Goal: Transaction & Acquisition: Purchase product/service

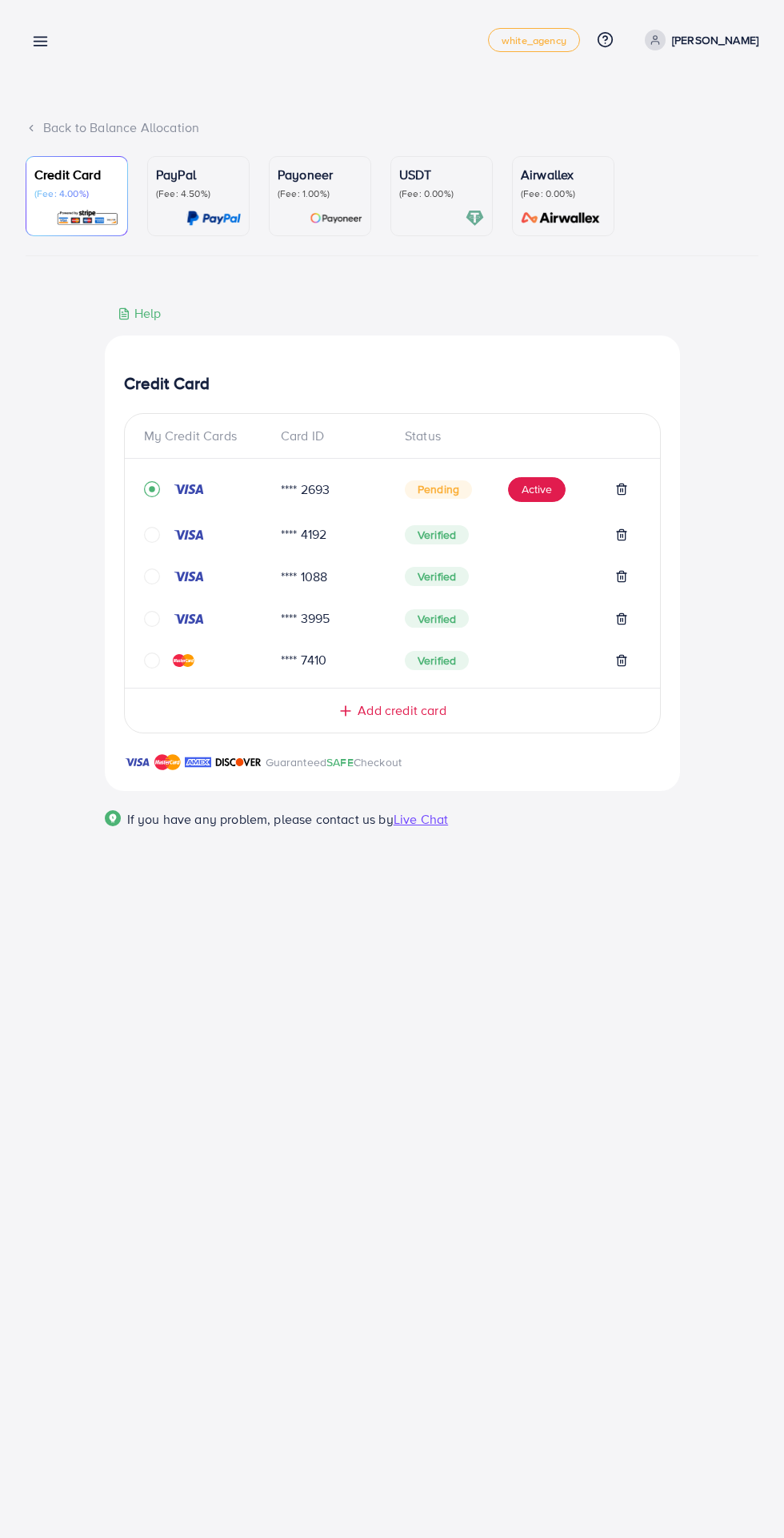
click at [433, 712] on span "Add credit card" at bounding box center [402, 710] width 88 height 18
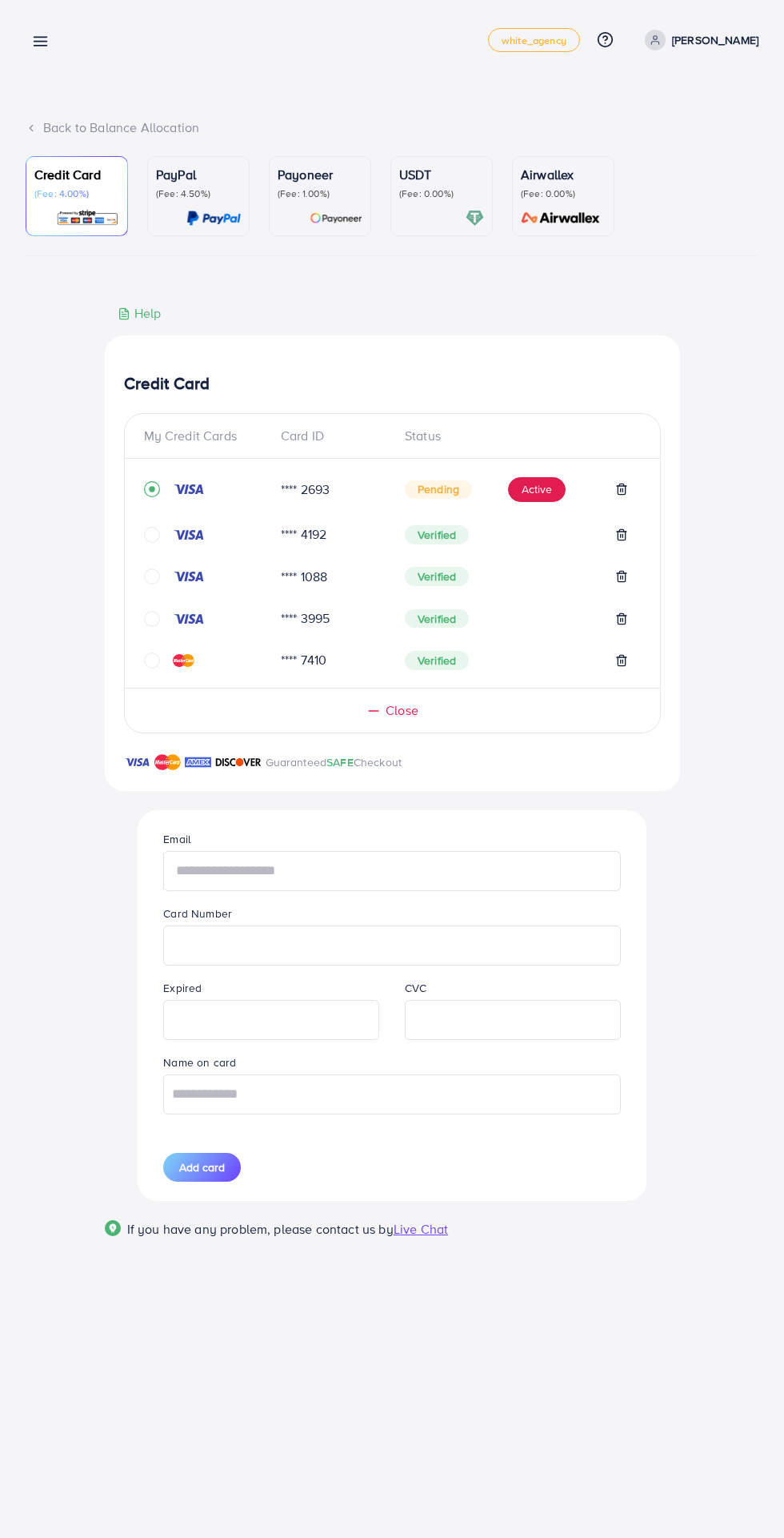
click at [414, 878] on input "text" at bounding box center [391, 871] width 457 height 40
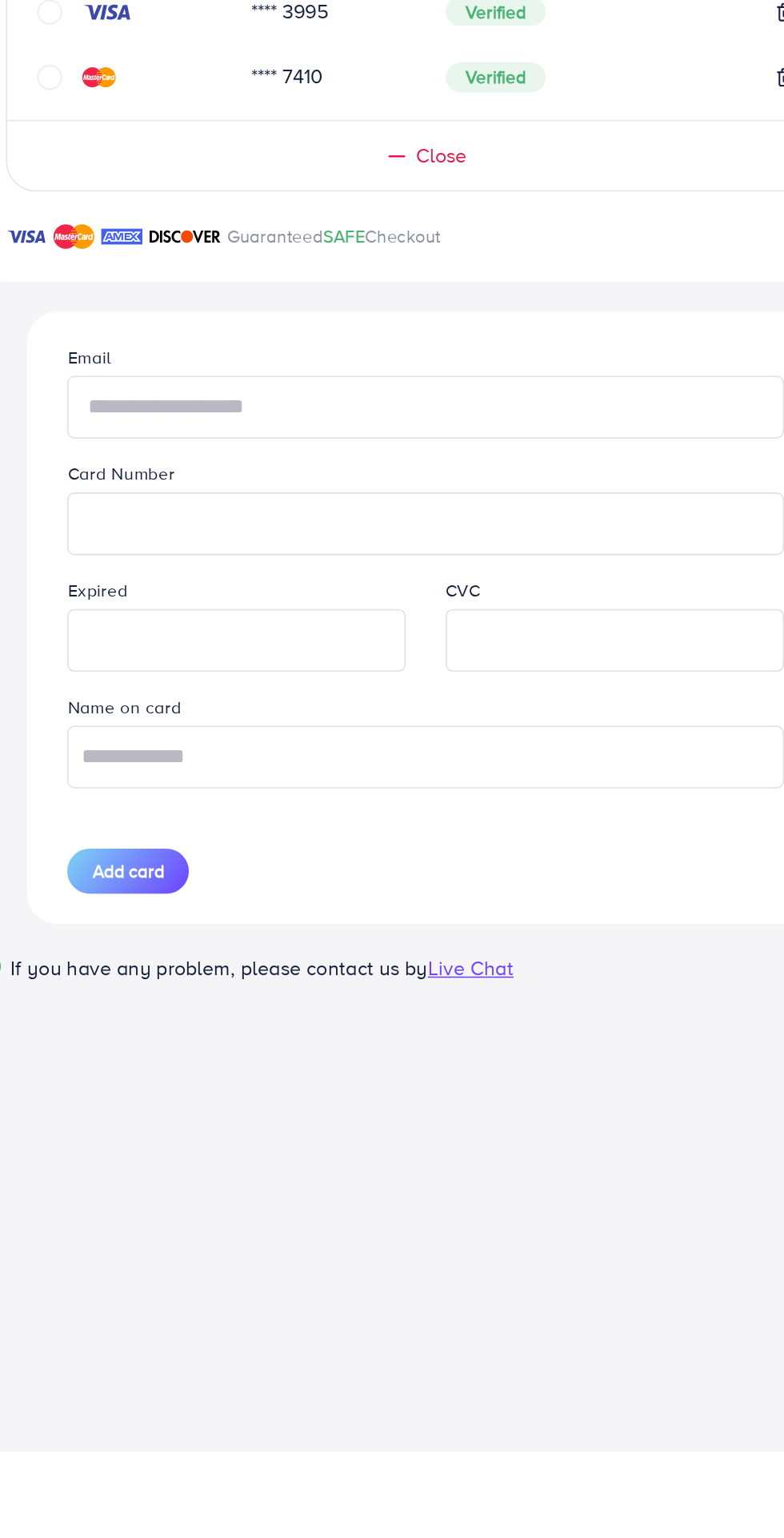
type input "**********"
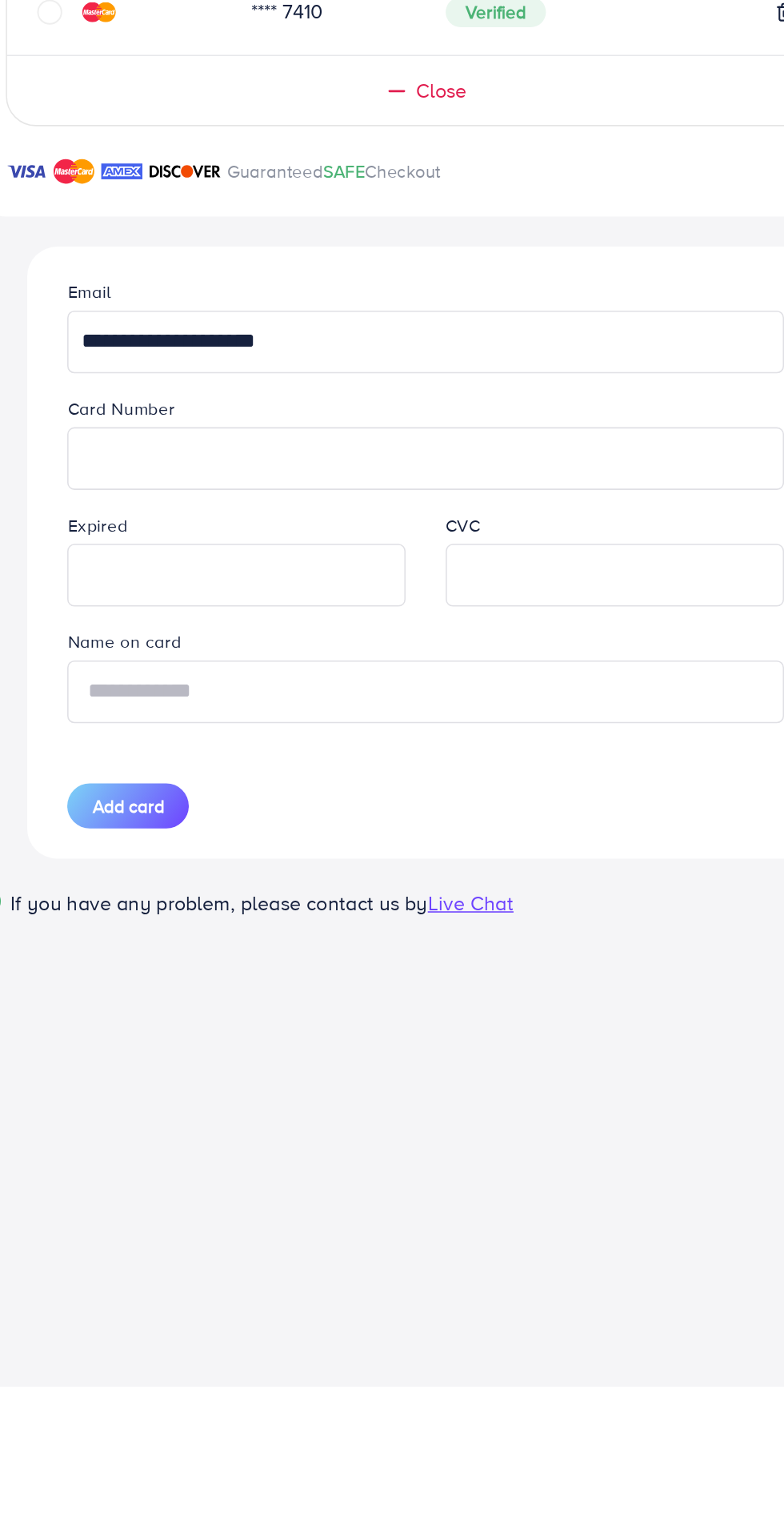
click at [424, 1106] on input "text" at bounding box center [391, 1094] width 457 height 40
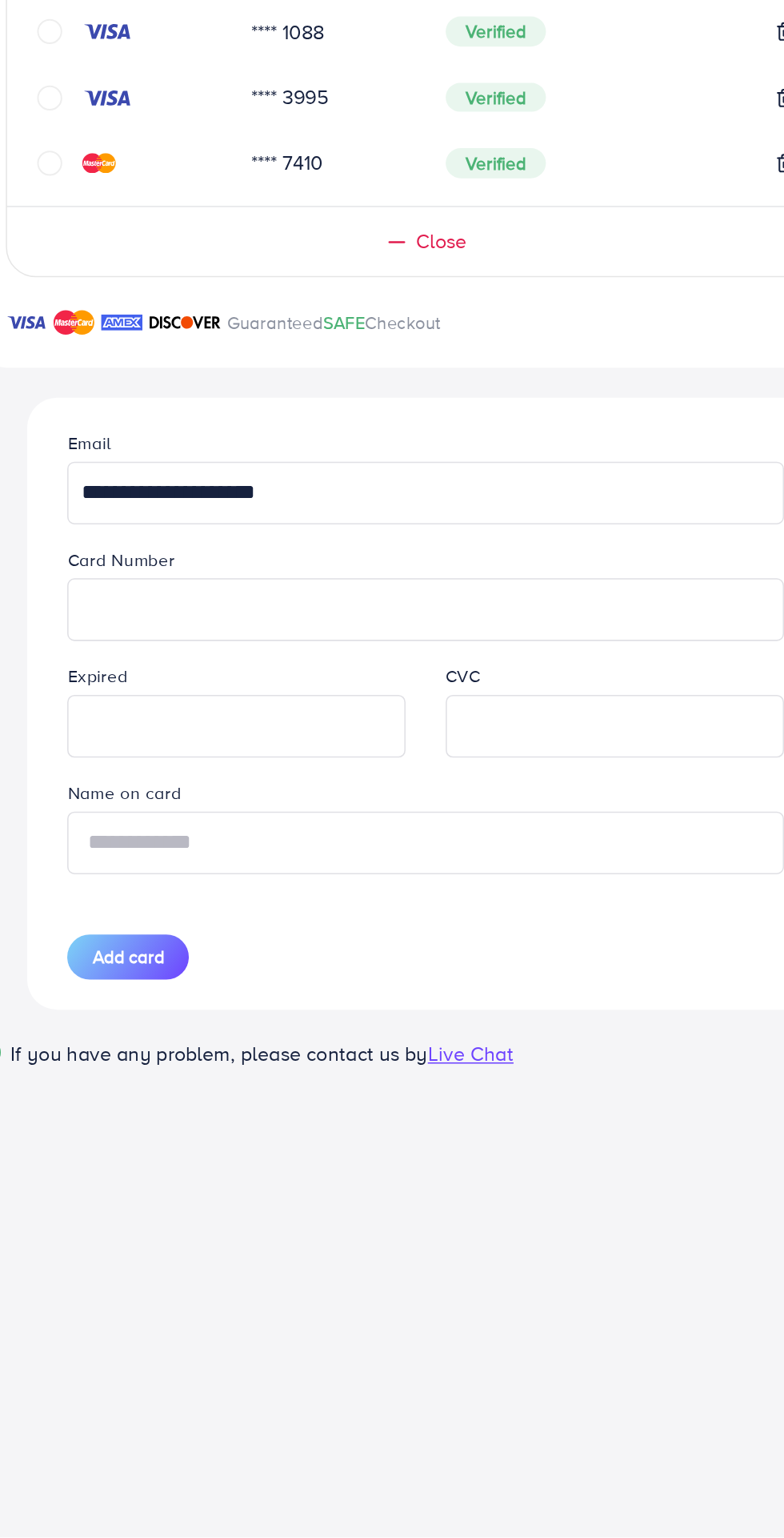
click at [320, 1101] on input "text" at bounding box center [391, 1094] width 457 height 40
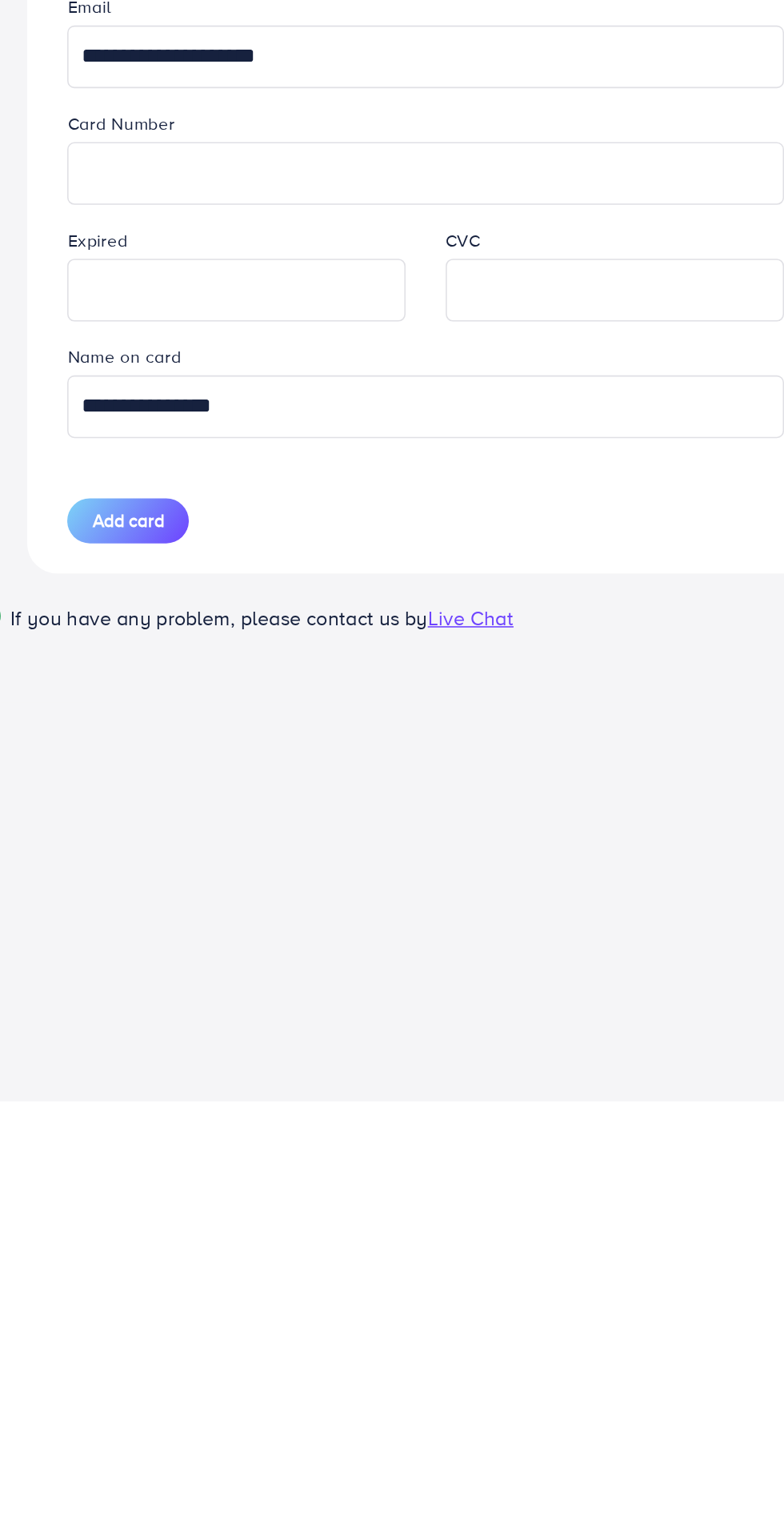
type input "**********"
click at [217, 1175] on span "Add card" at bounding box center [202, 1167] width 46 height 16
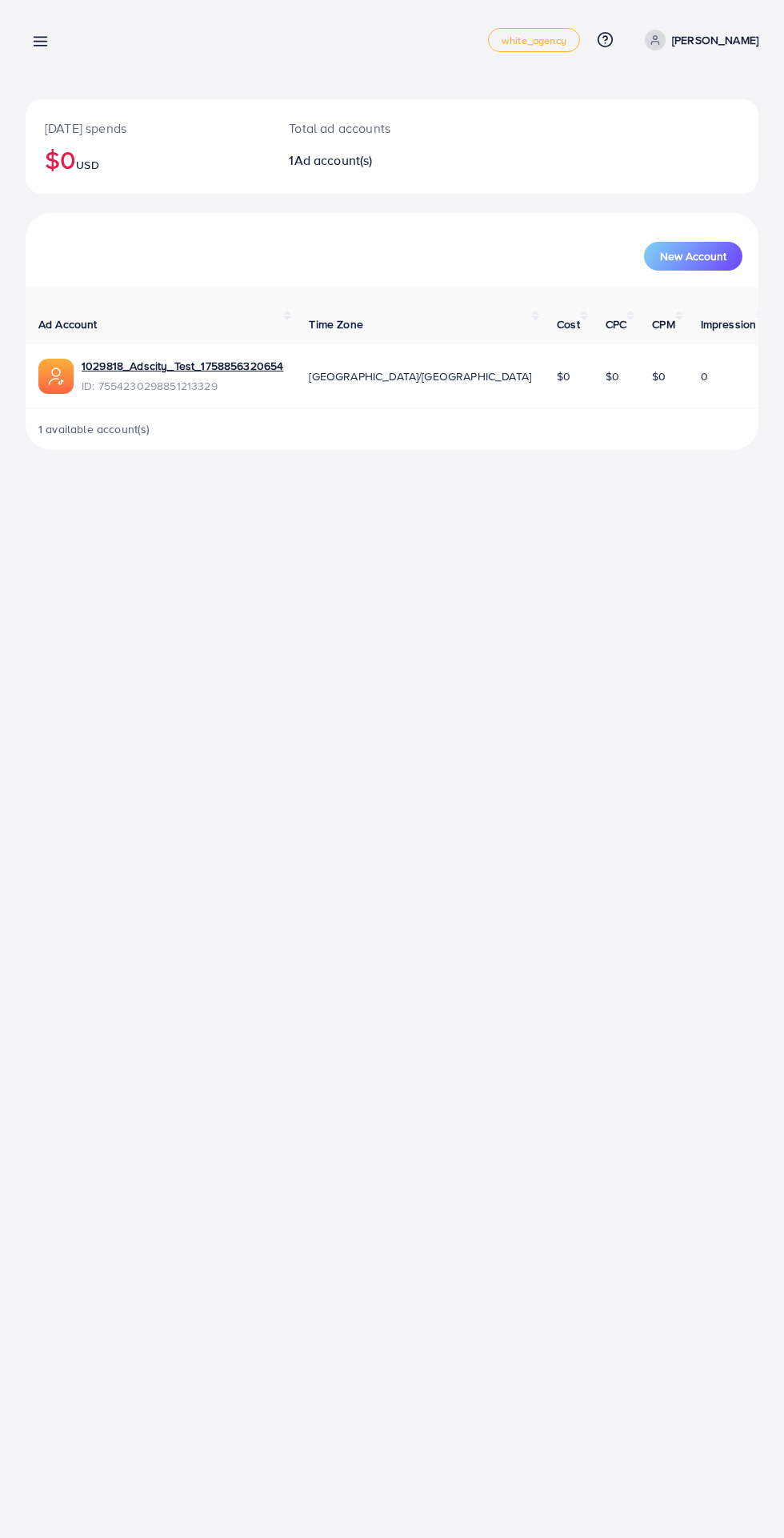
click at [50, 74] on div "Today's spends $0 USD Total ad accounts 1 Ad account(s) New Account Ad Account …" at bounding box center [392, 238] width 784 height 476
click at [40, 41] on line at bounding box center [40, 41] width 13 height 0
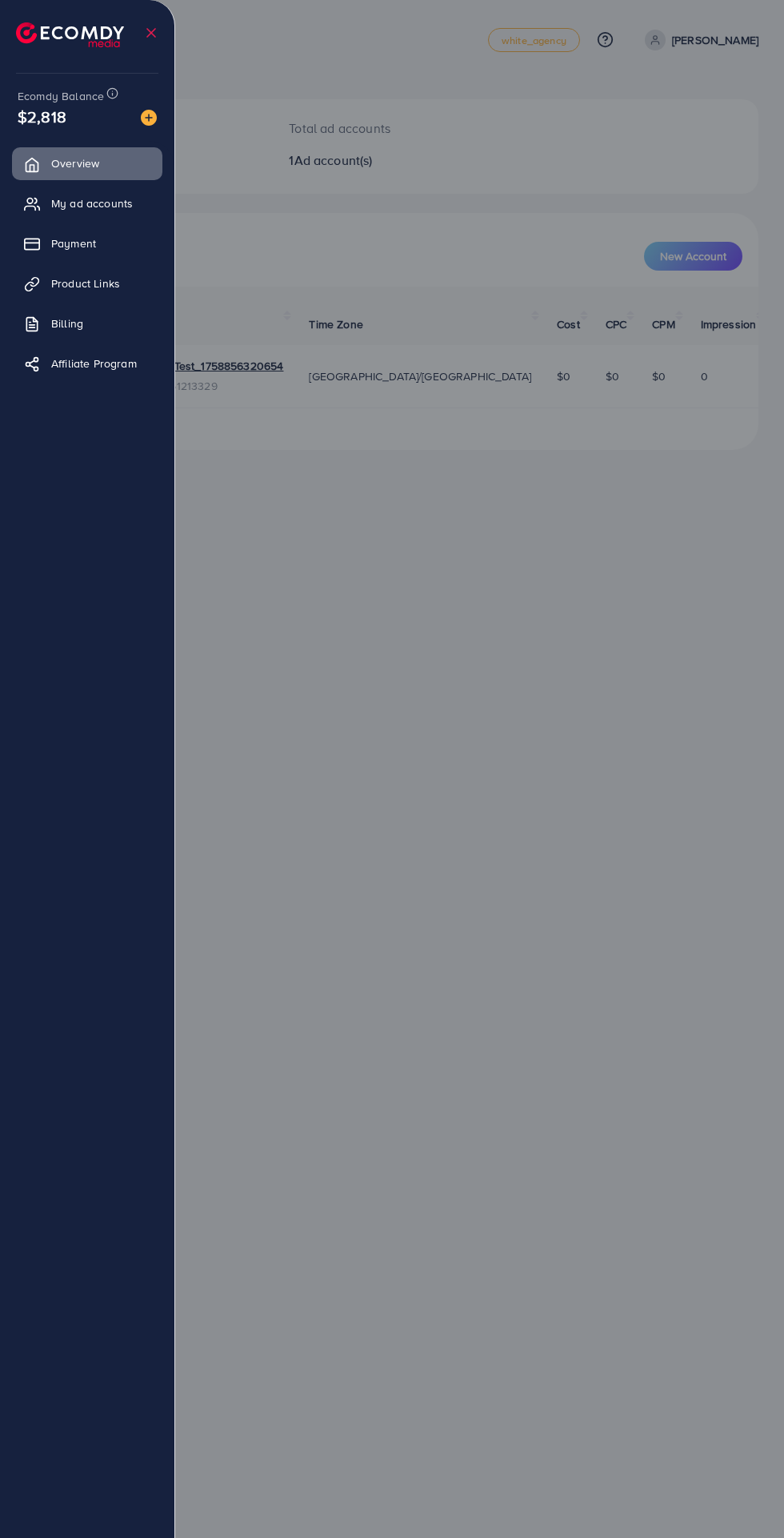
click at [57, 206] on span "My ad accounts" at bounding box center [91, 204] width 82 height 16
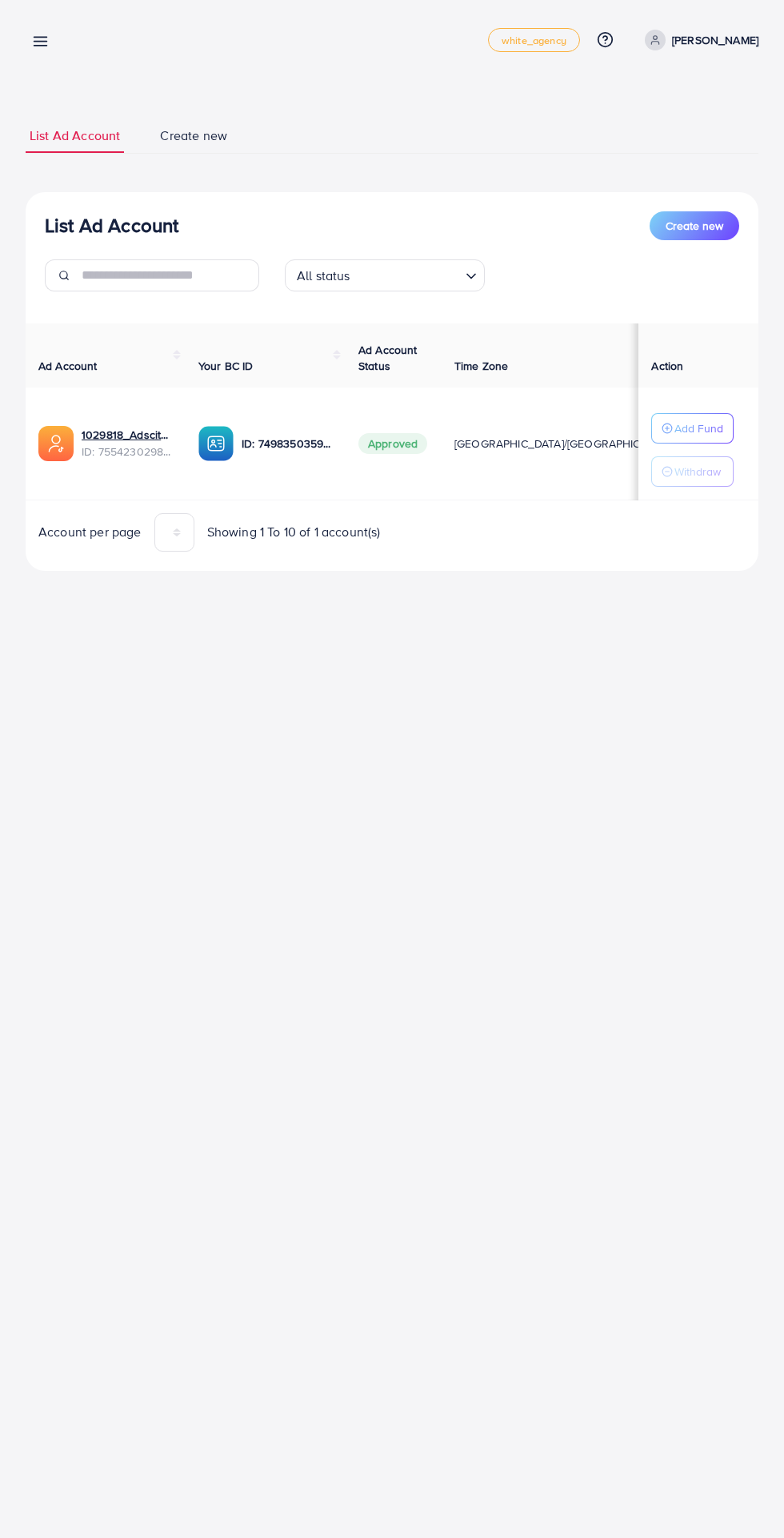
click at [39, 49] on icon at bounding box center [39, 40] width 17 height 17
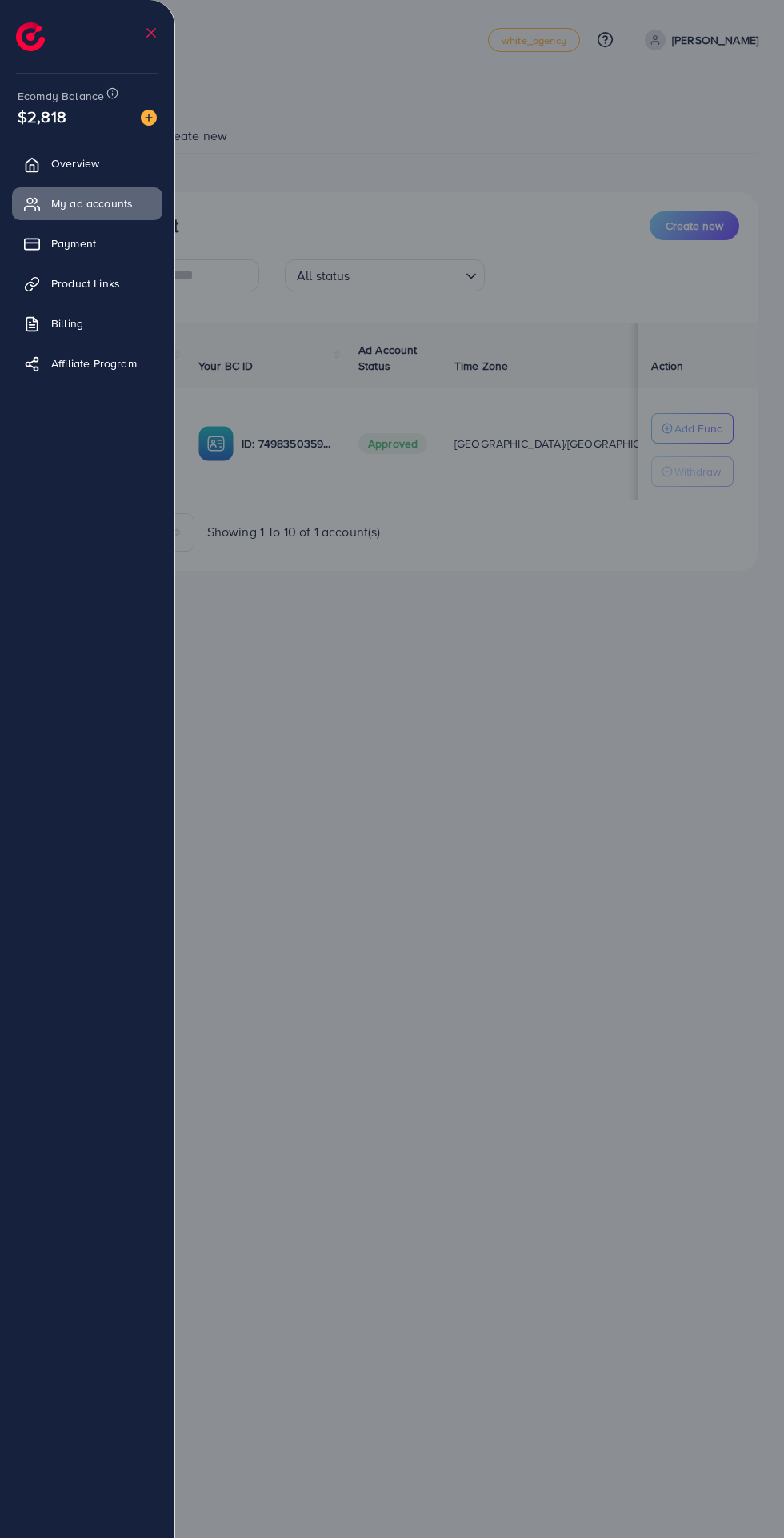
click at [149, 120] on img at bounding box center [149, 118] width 16 height 16
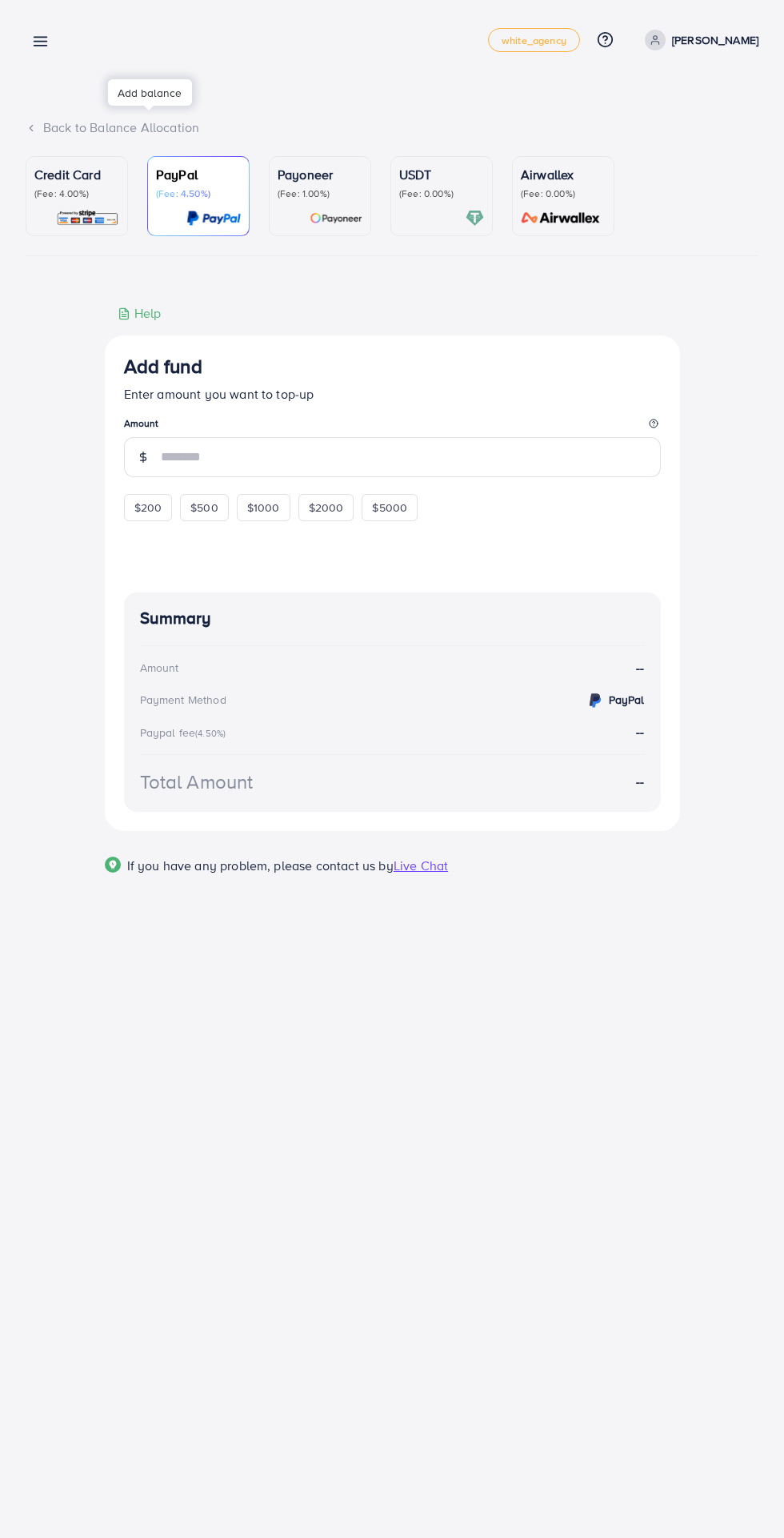
click at [64, 179] on p "Credit Card" at bounding box center [76, 175] width 85 height 19
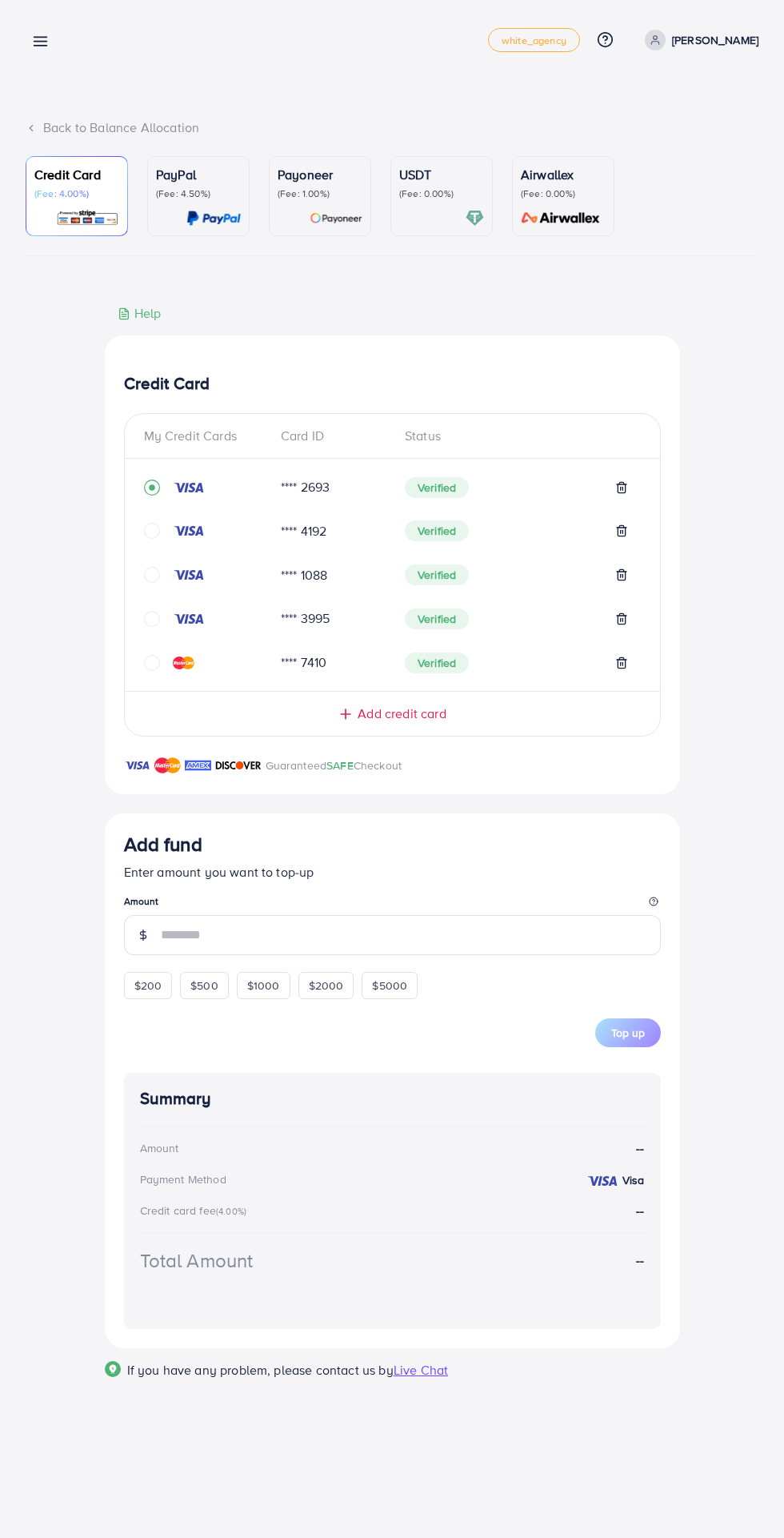
click at [342, 714] on line at bounding box center [346, 714] width 10 height 0
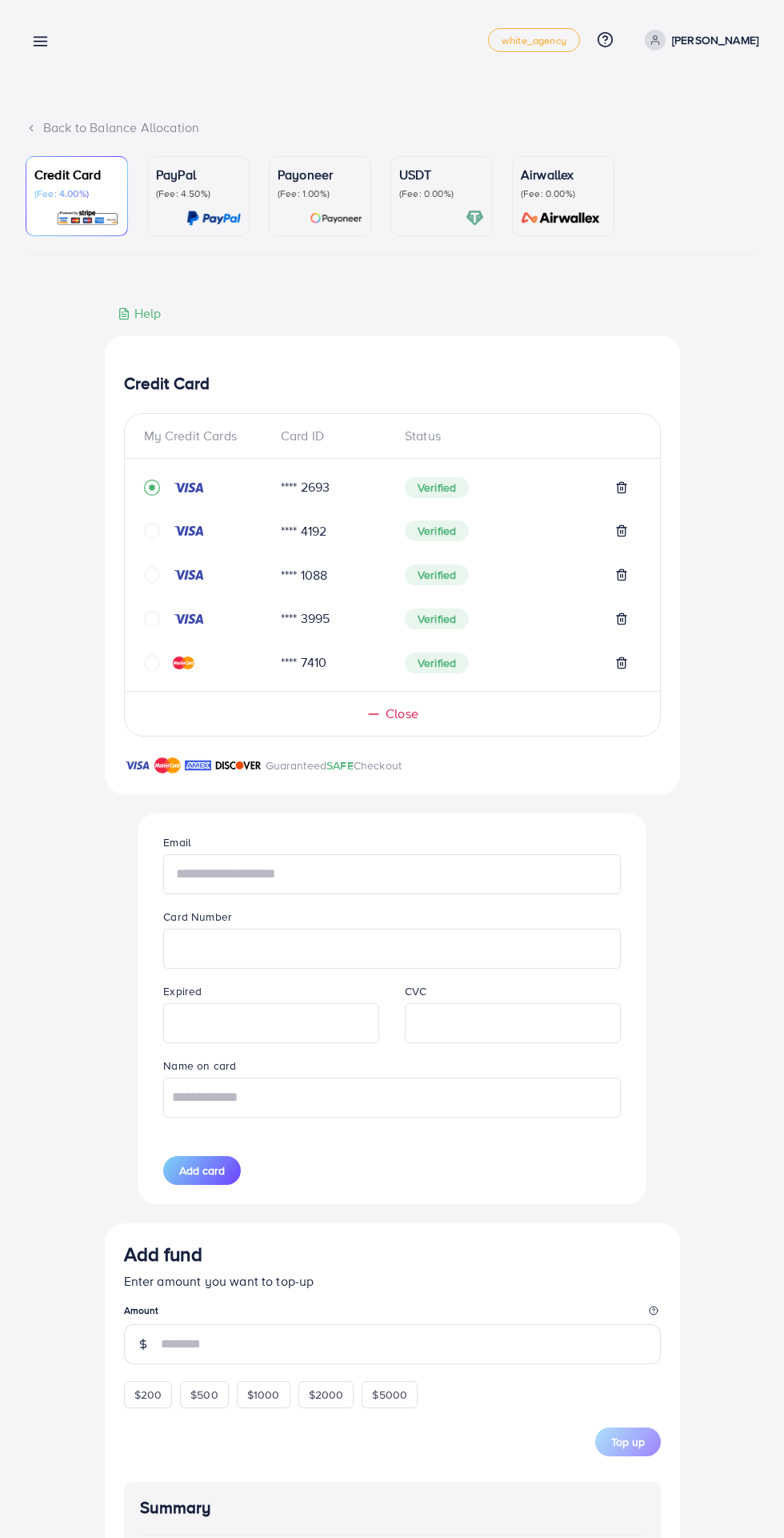
click at [212, 882] on input "text" at bounding box center [391, 874] width 457 height 40
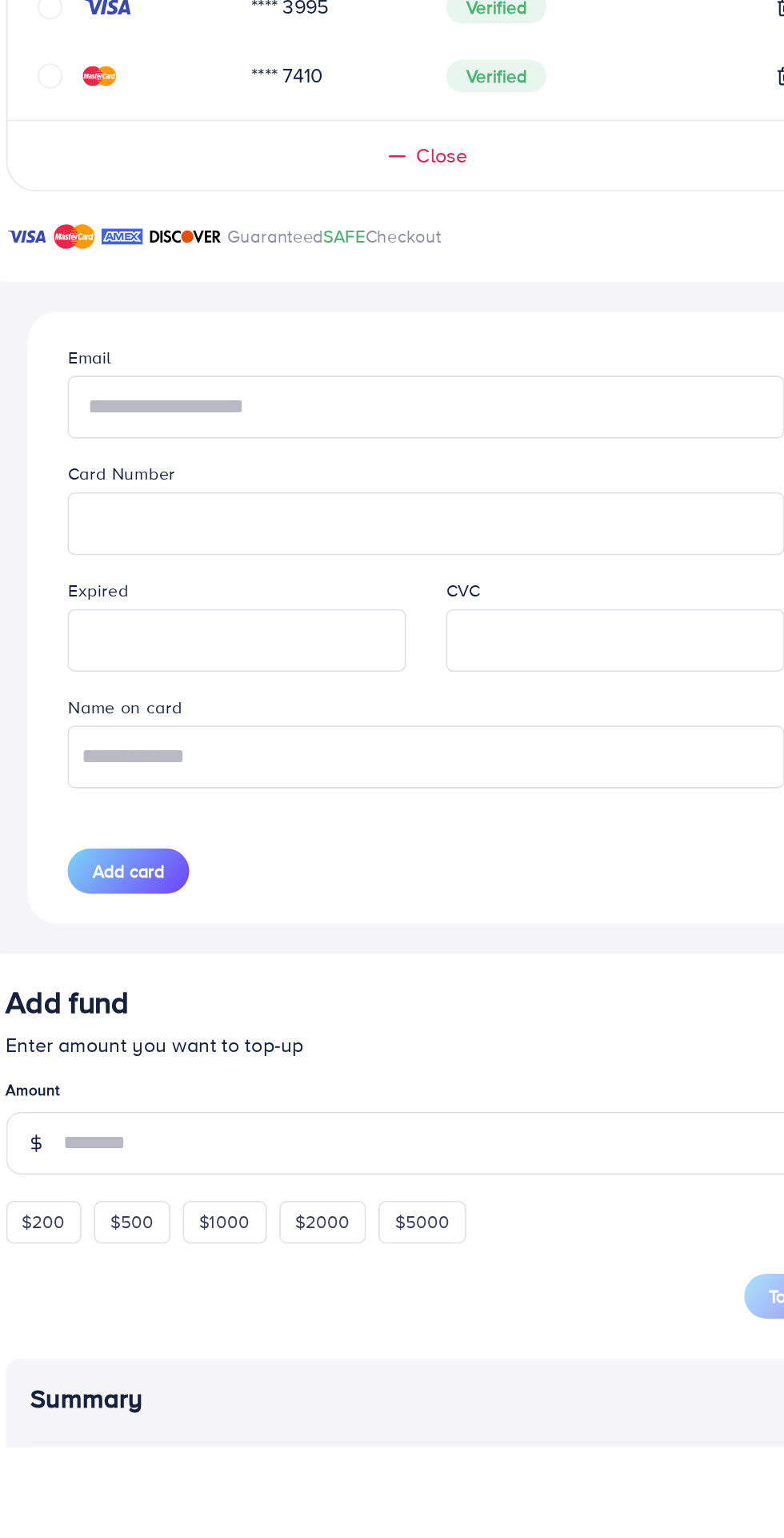
type input "**********"
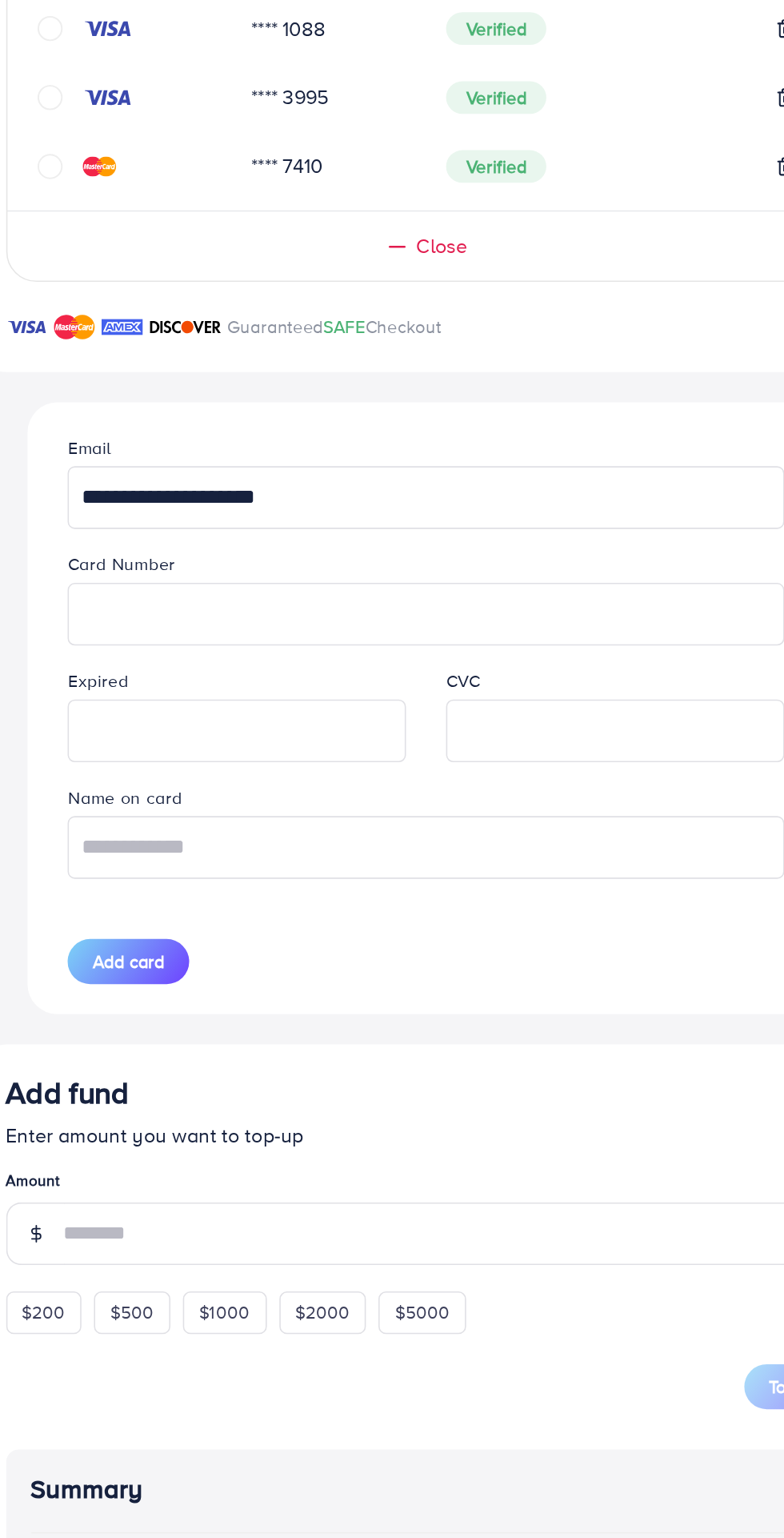
click at [430, 1043] on div at bounding box center [513, 1023] width 216 height 40
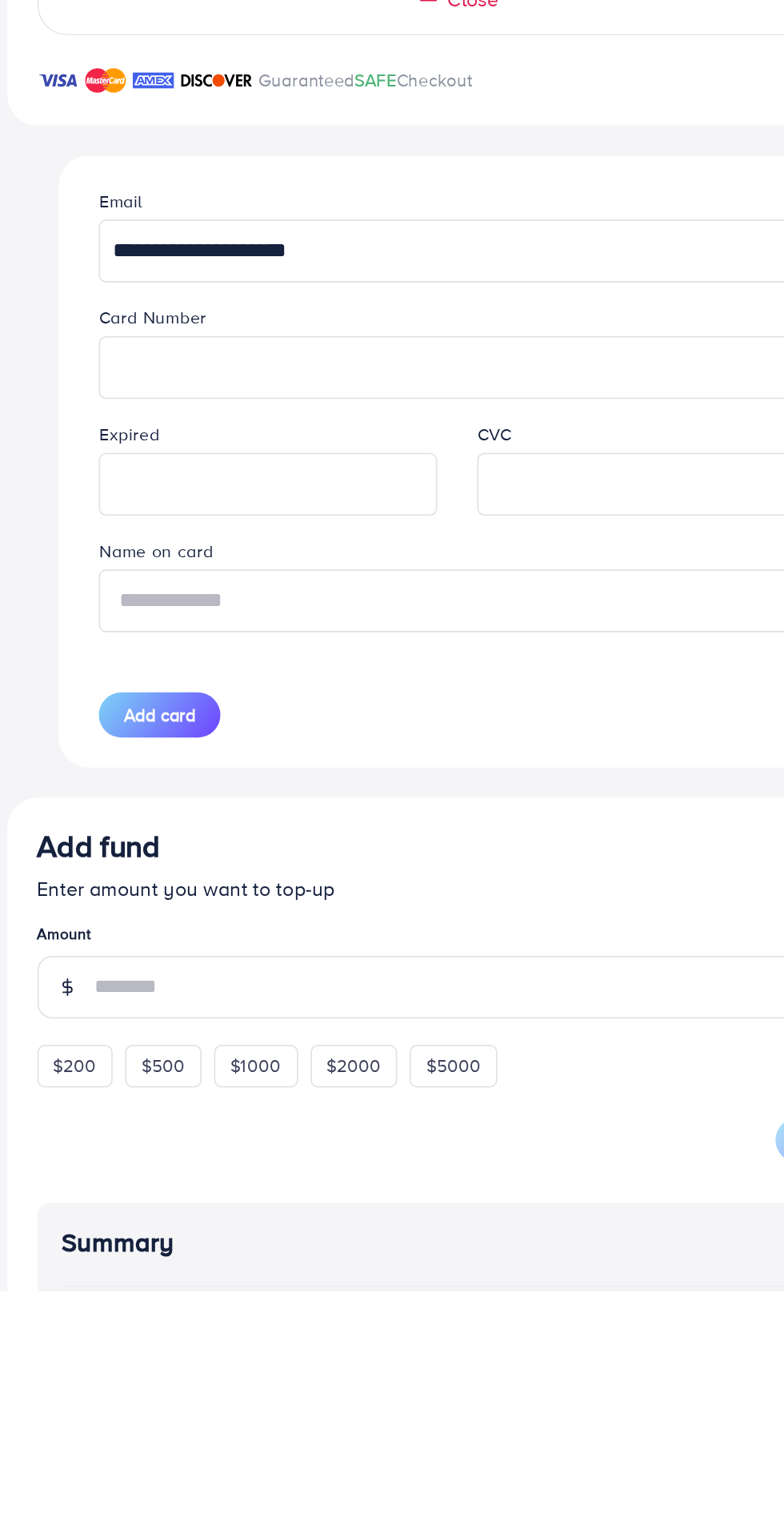
click at [211, 1104] on input "text" at bounding box center [391, 1098] width 457 height 40
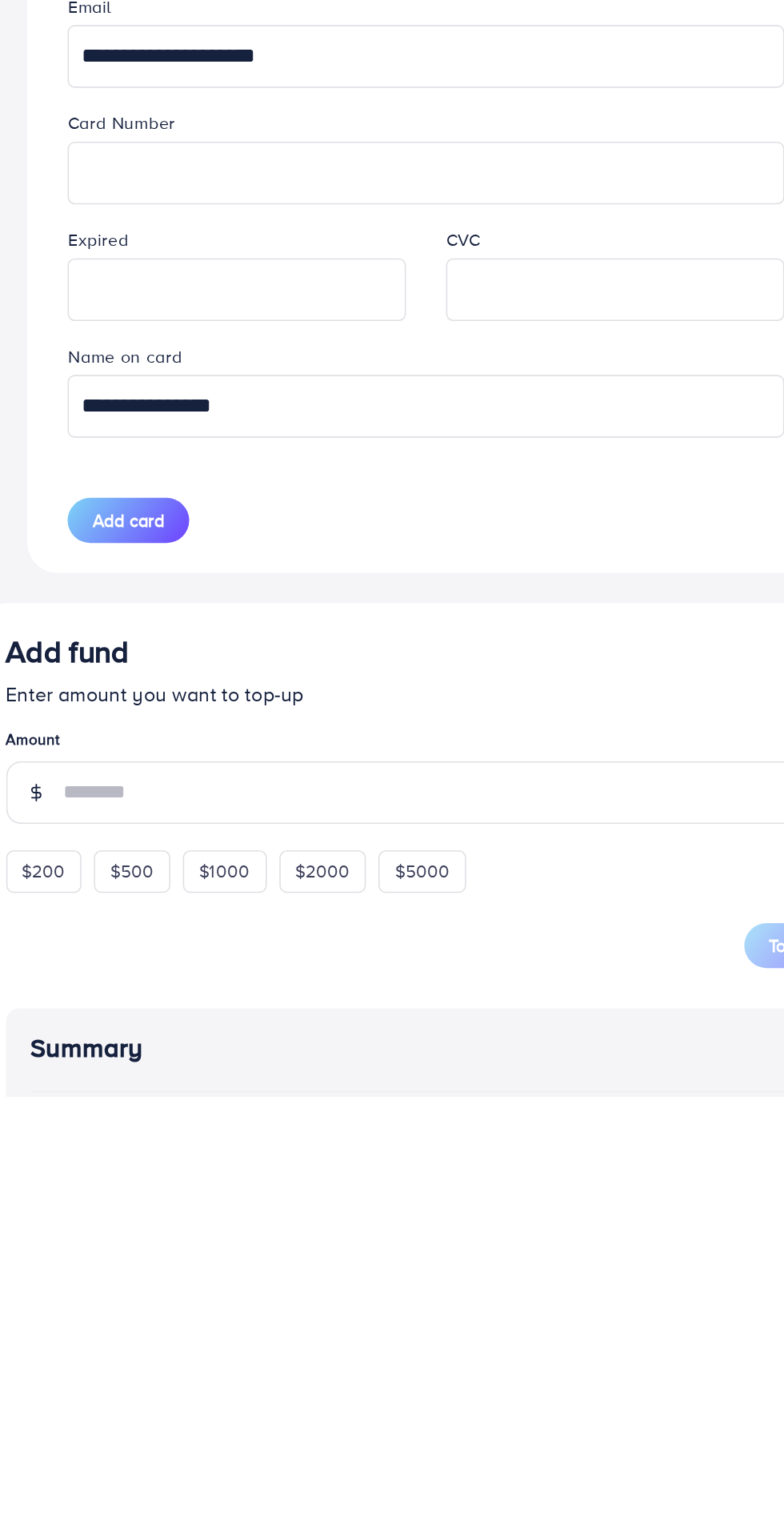
type input "**********"
click at [179, 1177] on span "Add card" at bounding box center [202, 1170] width 46 height 16
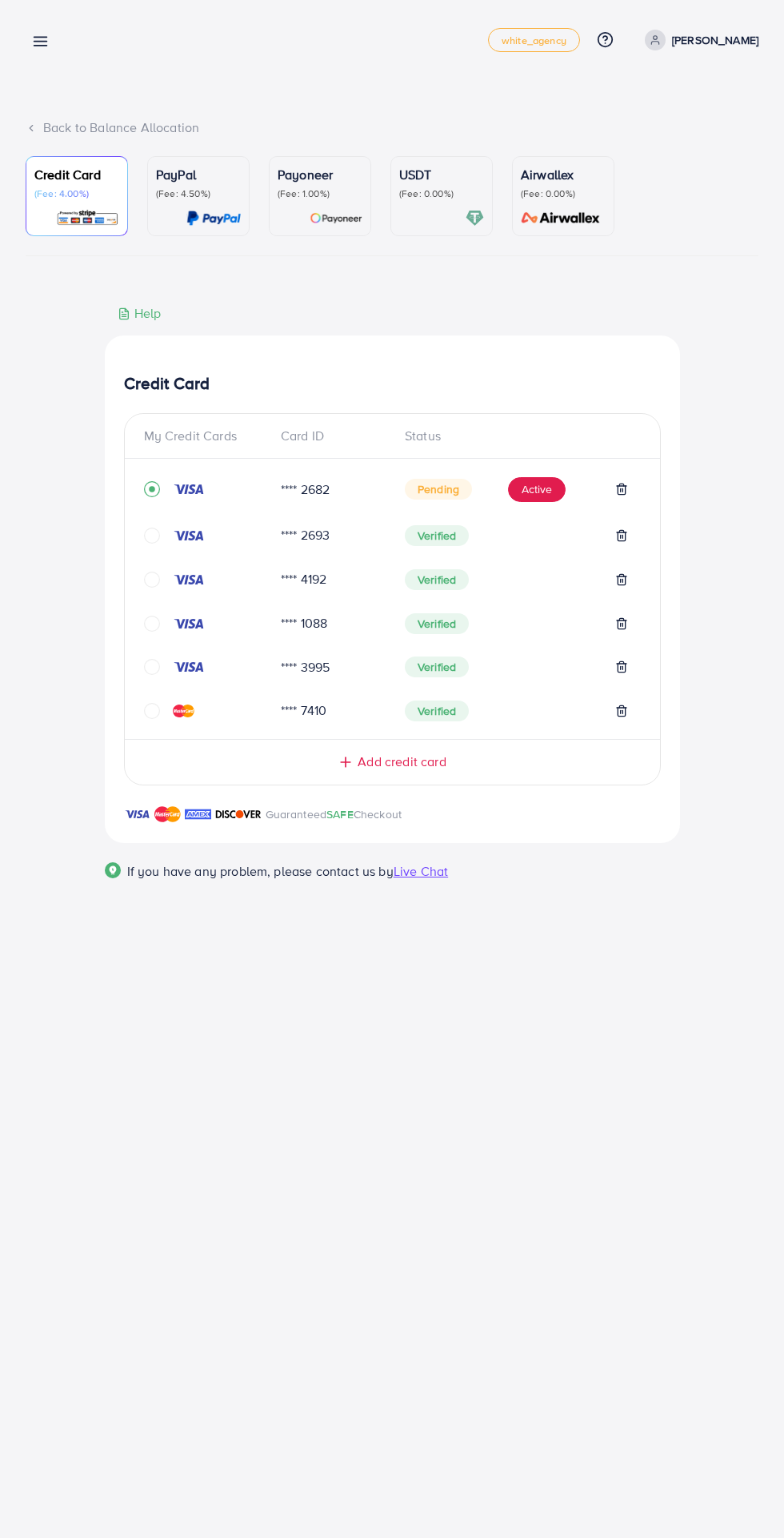
click at [509, 501] on div "Pending Active" at bounding box center [517, 490] width 224 height 25
click at [516, 495] on button "Active" at bounding box center [537, 490] width 58 height 25
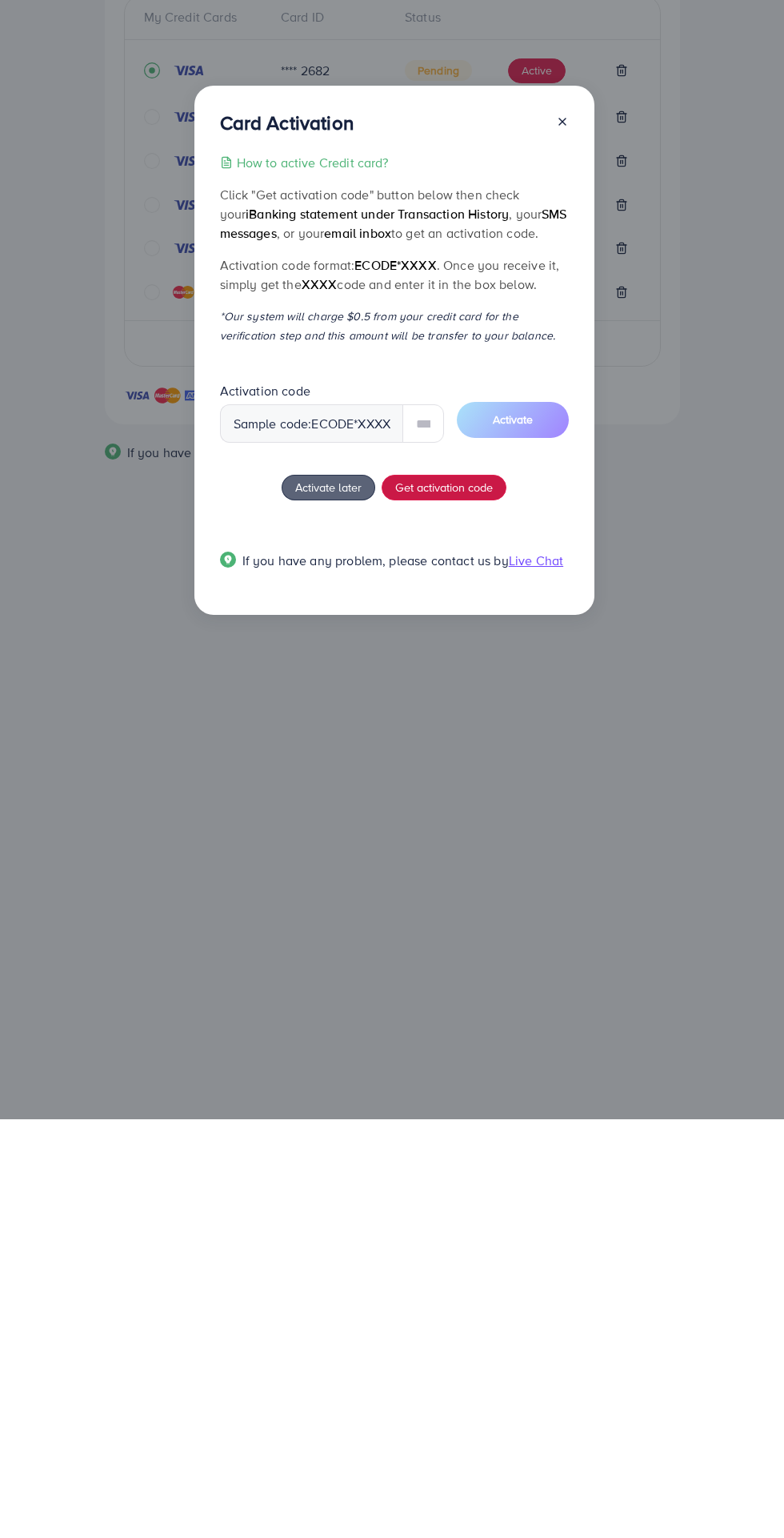
click at [410, 909] on div "How to active Credit card? Click "Get activation code" button below then check …" at bounding box center [395, 789] width 349 height 436
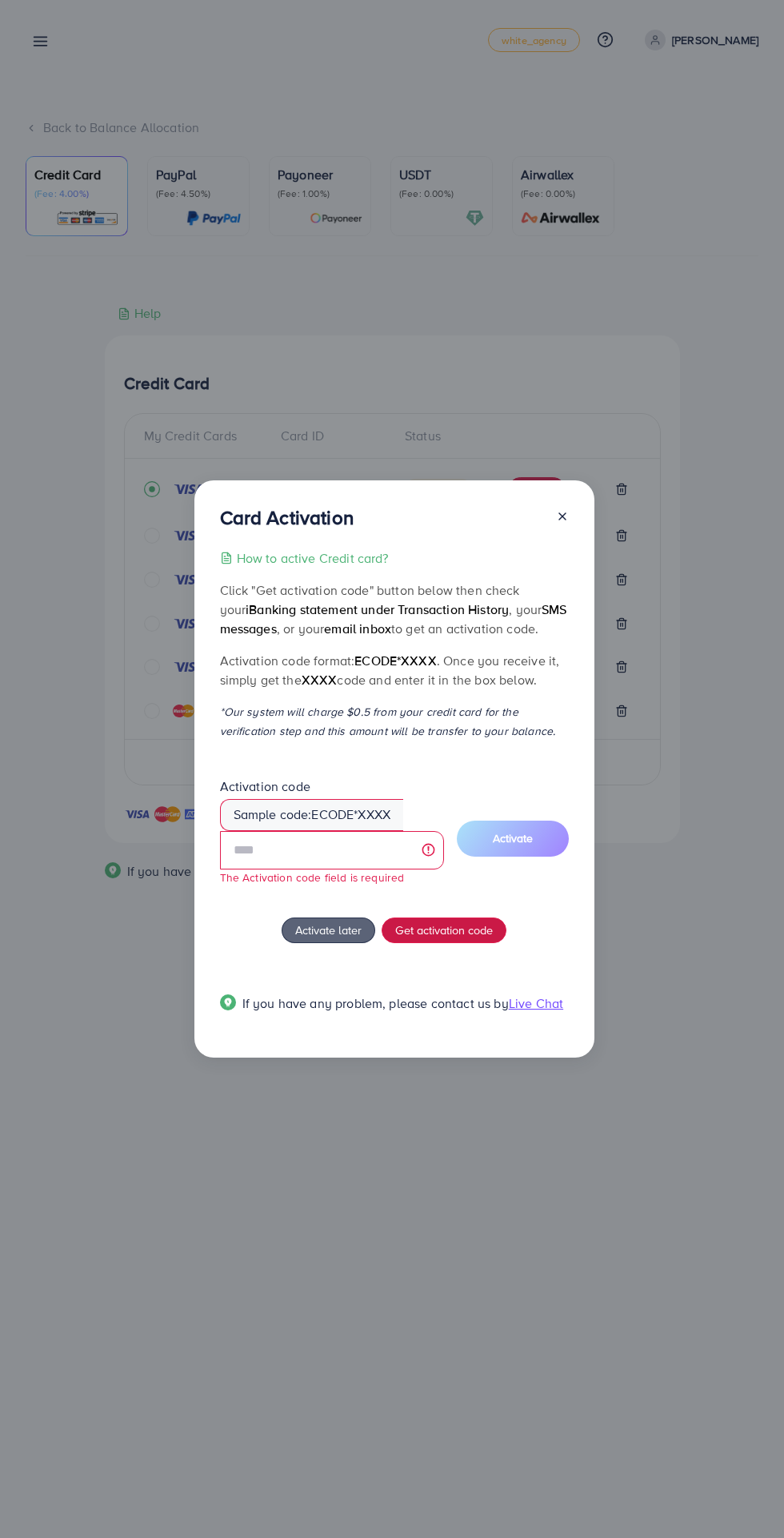
click at [426, 933] on span "Get activation code" at bounding box center [444, 929] width 97 height 17
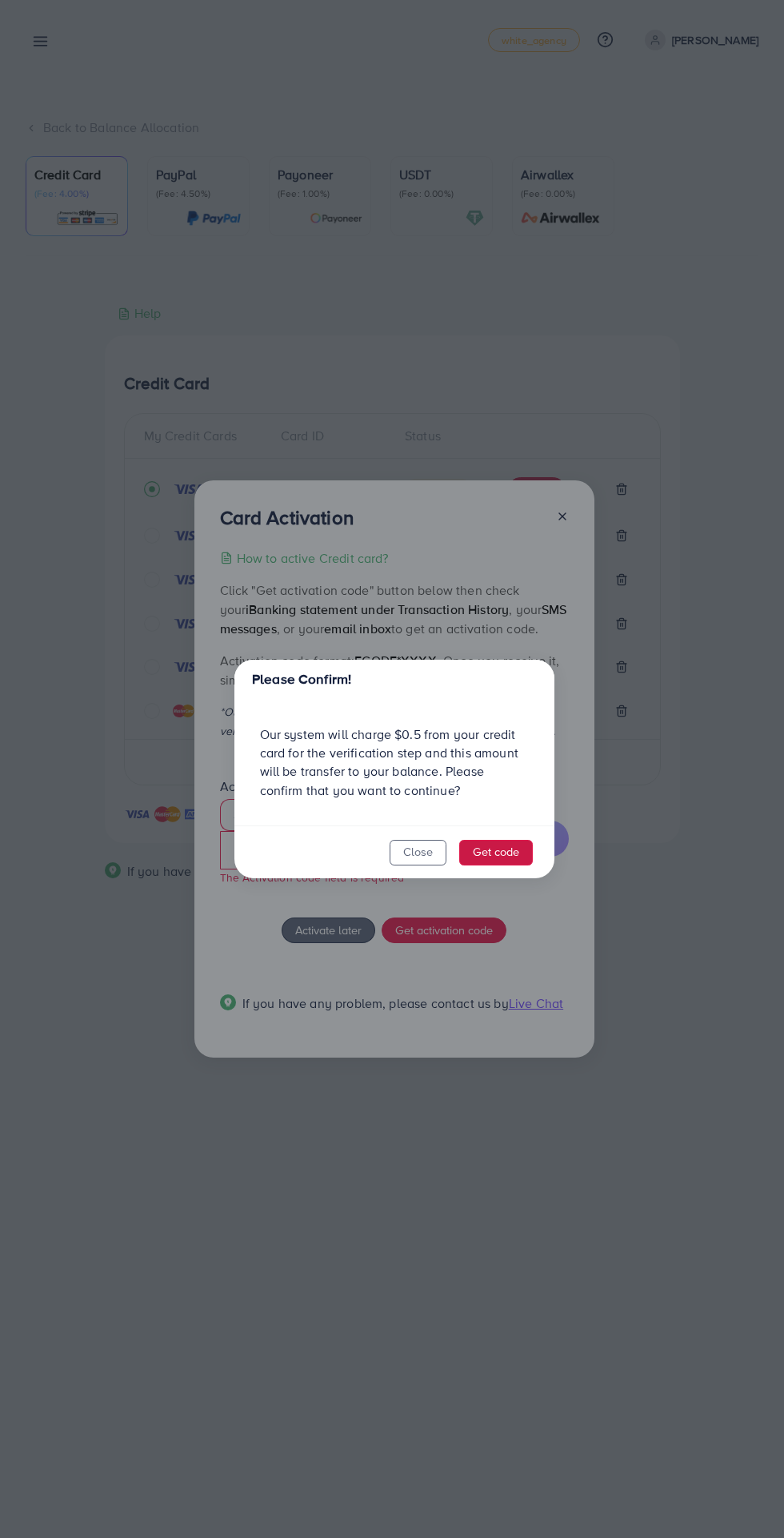
click at [479, 856] on button "Get code" at bounding box center [496, 852] width 74 height 25
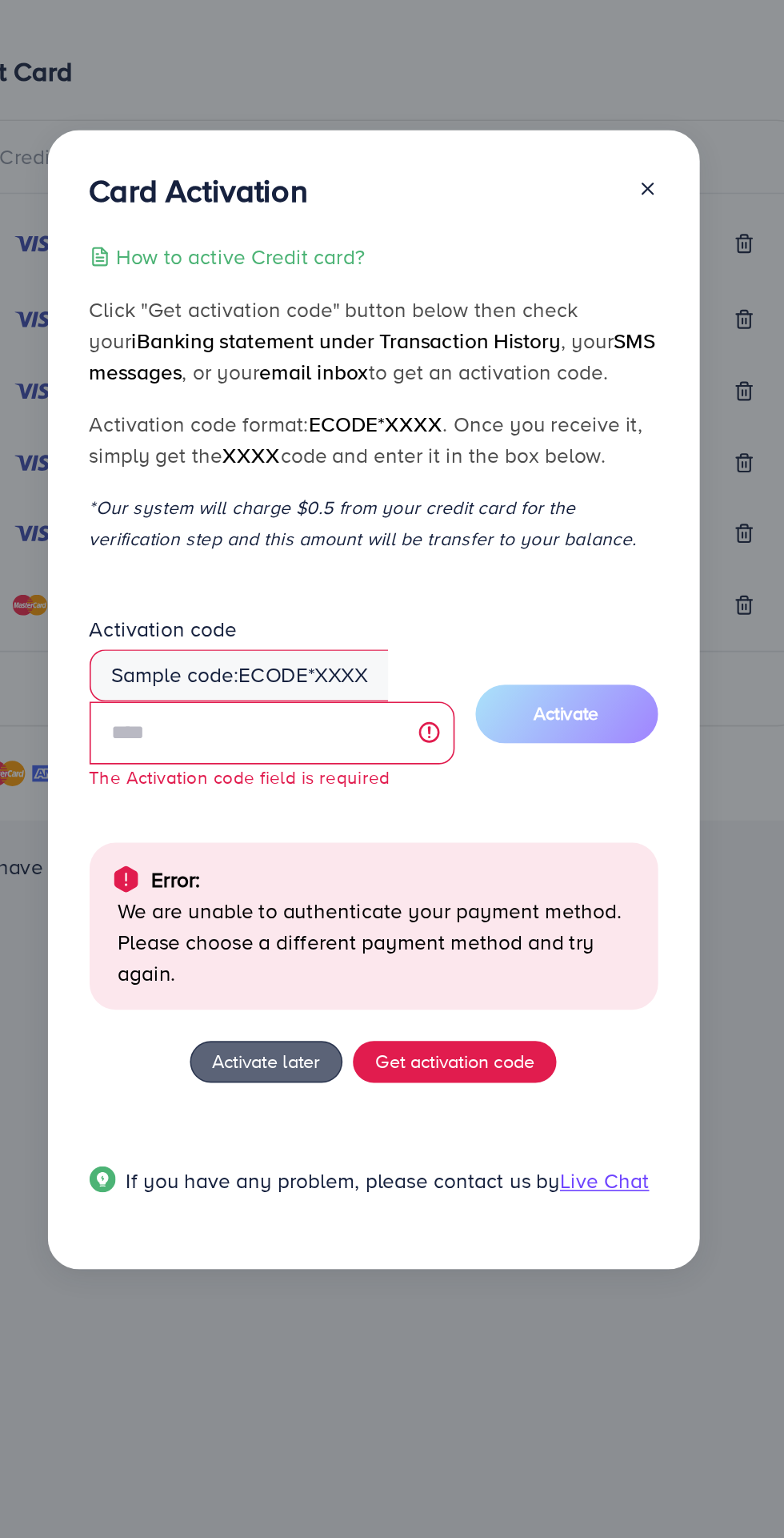
click at [437, 635] on div "How to active Credit card? Click "Get activation code" button below then check …" at bounding box center [395, 790] width 349 height 605
